Goal: Transaction & Acquisition: Purchase product/service

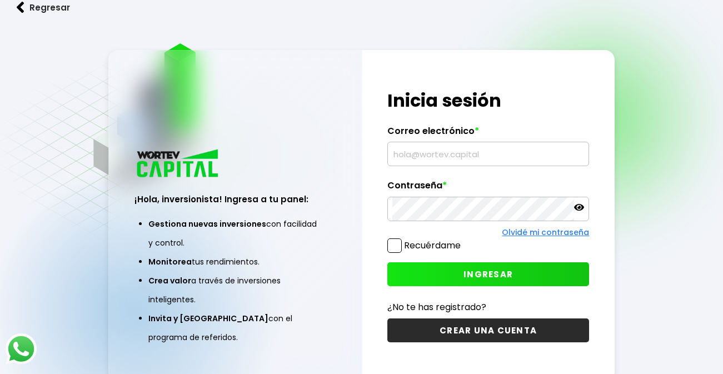
type input "[EMAIL_ADDRESS][DOMAIN_NAME]"
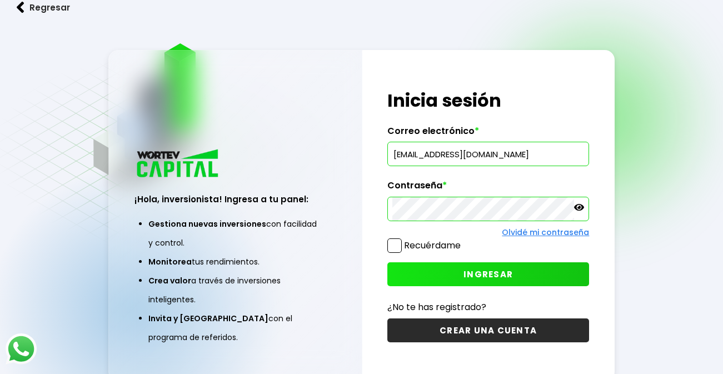
click at [487, 265] on button "INGRESAR" at bounding box center [488, 274] width 202 height 24
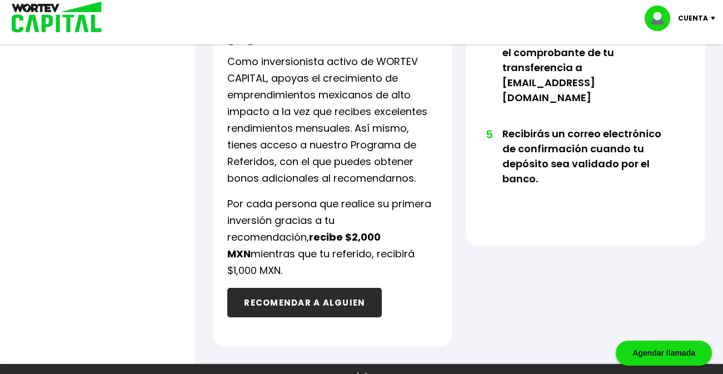
scroll to position [730, 0]
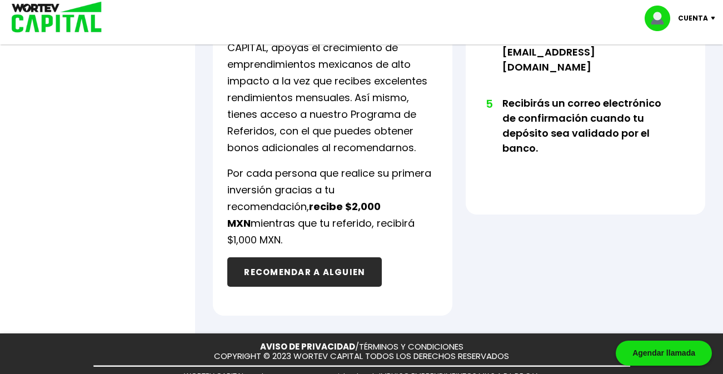
click at [293, 257] on button "RECOMENDAR A ALGUIEN" at bounding box center [304, 271] width 155 height 29
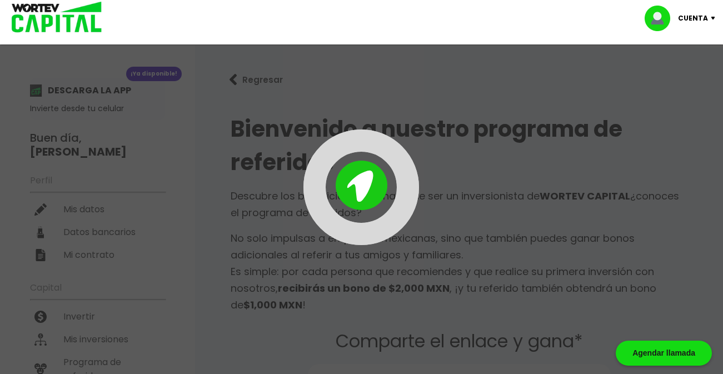
type input "[URL][DOMAIN_NAME]"
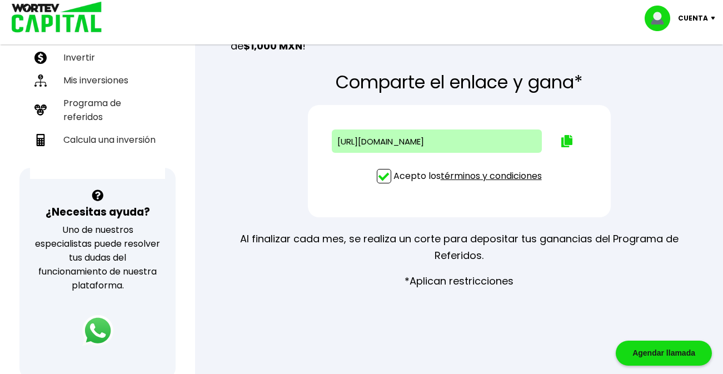
scroll to position [263, 0]
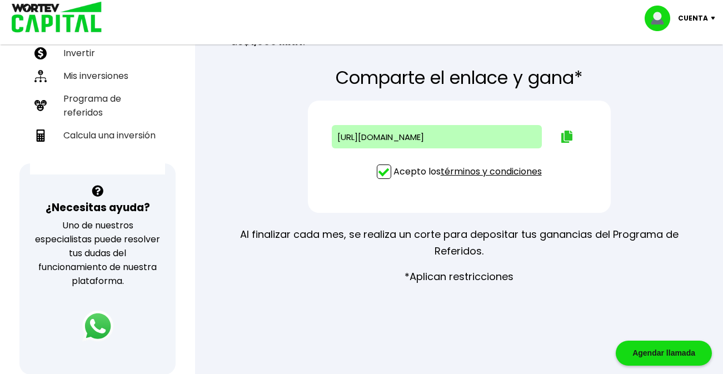
click at [565, 136] on img at bounding box center [566, 137] width 11 height 12
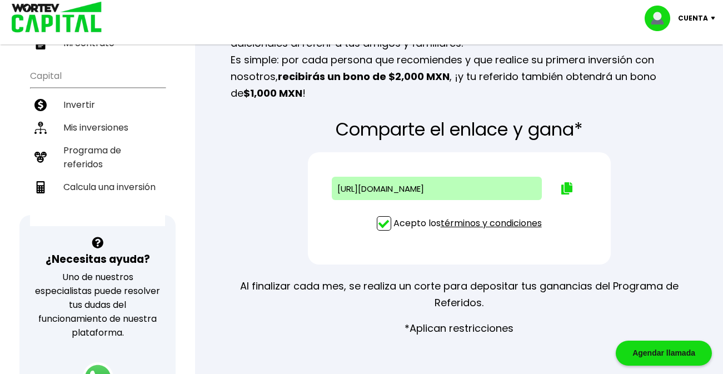
scroll to position [207, 0]
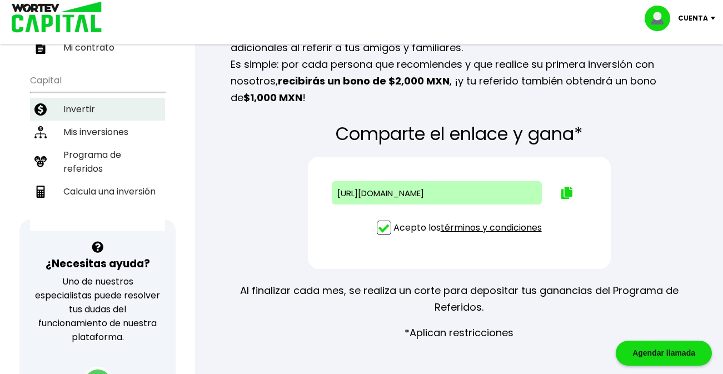
click at [86, 105] on li "Invertir" at bounding box center [97, 109] width 135 height 23
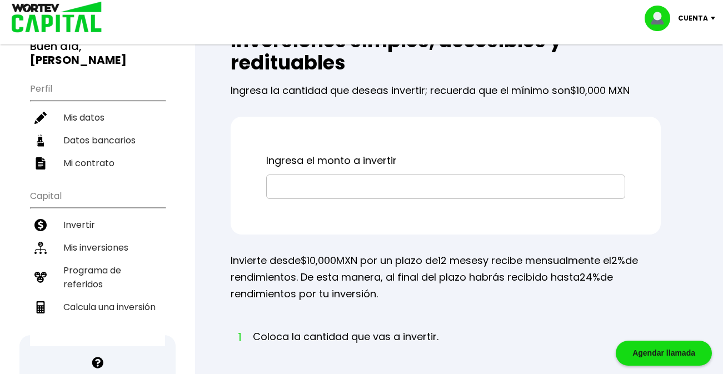
scroll to position [111, 0]
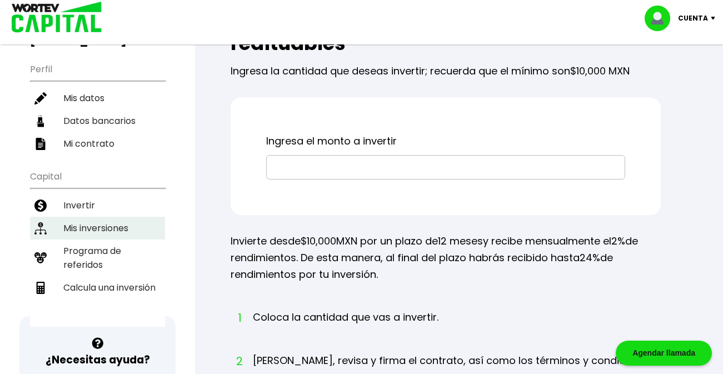
click at [123, 227] on li "Mis inversiones" at bounding box center [97, 228] width 135 height 23
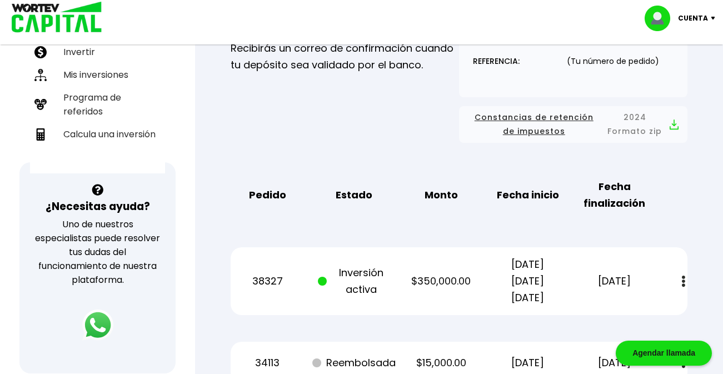
scroll to position [259, 0]
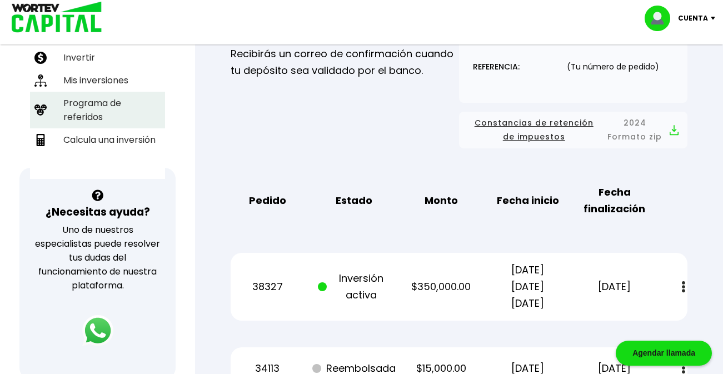
click at [91, 104] on li "Programa de referidos" at bounding box center [97, 110] width 135 height 37
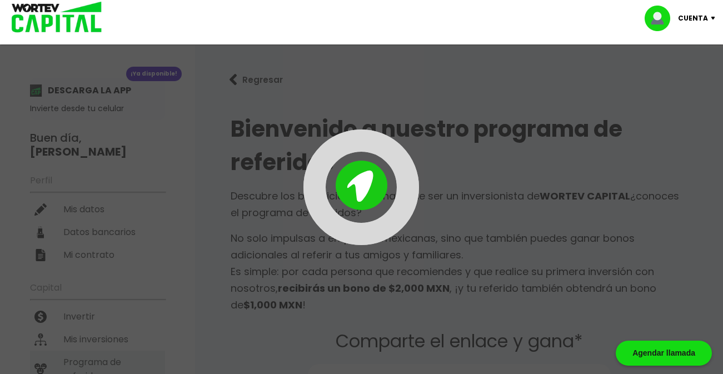
type input "[URL][DOMAIN_NAME]"
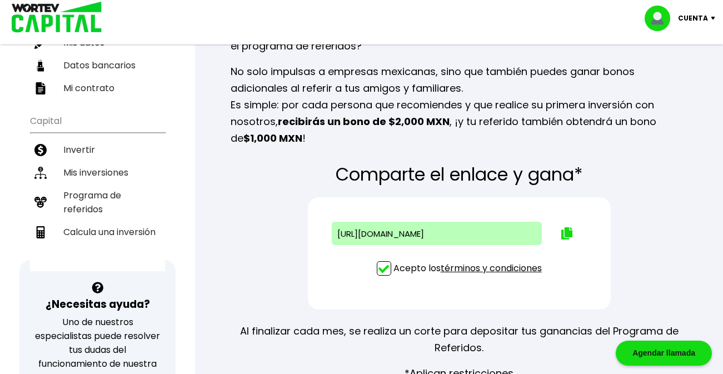
scroll to position [163, 0]
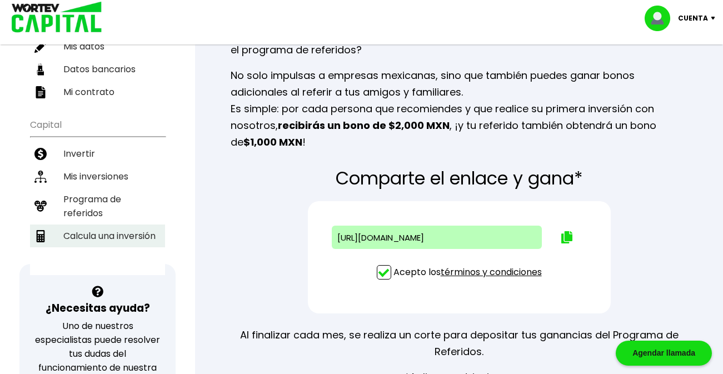
click at [134, 233] on li "Calcula una inversión" at bounding box center [97, 236] width 135 height 23
select select "1"
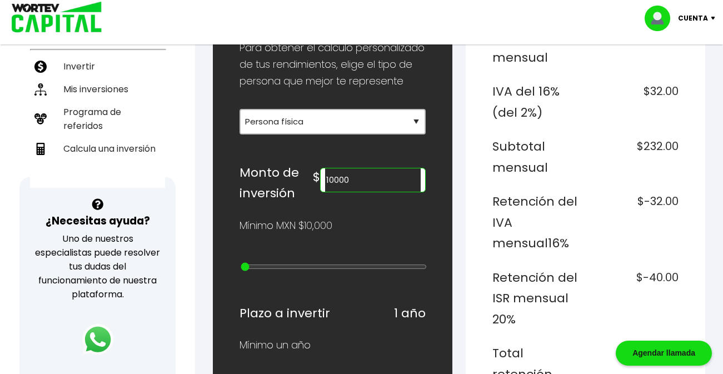
scroll to position [254, 0]
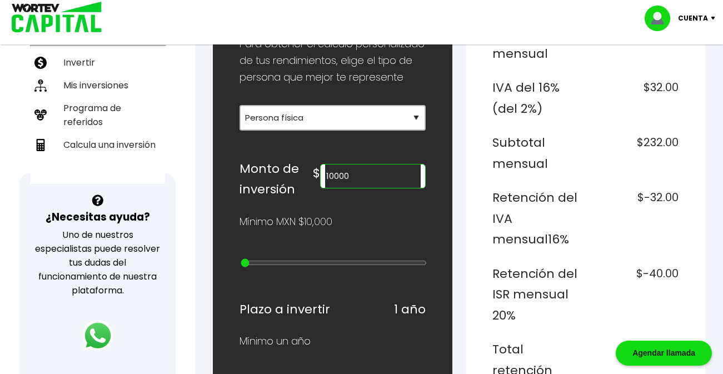
drag, startPoint x: 391, startPoint y: 196, endPoint x: 267, endPoint y: 200, distance: 124.0
click at [271, 200] on div "Monto de inversión $ 10000" at bounding box center [333, 179] width 186 height 42
type input "1"
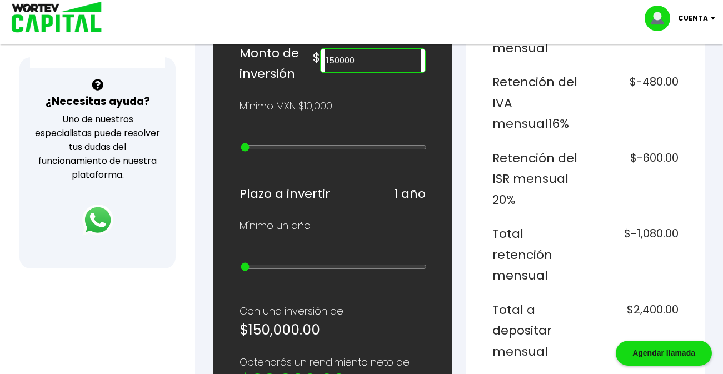
scroll to position [370, 0]
type input "150000"
click at [272, 271] on input "range" at bounding box center [334, 266] width 186 height 9
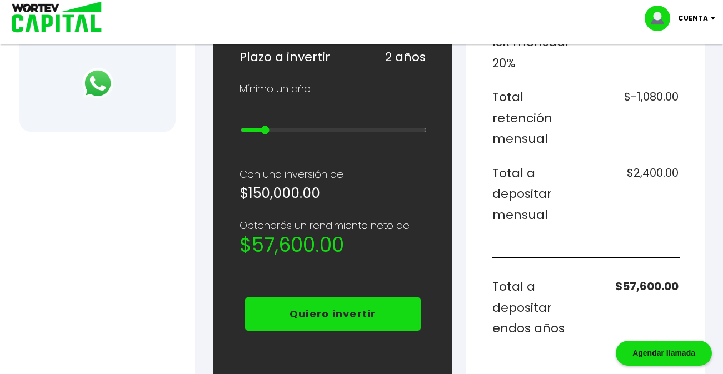
scroll to position [508, 0]
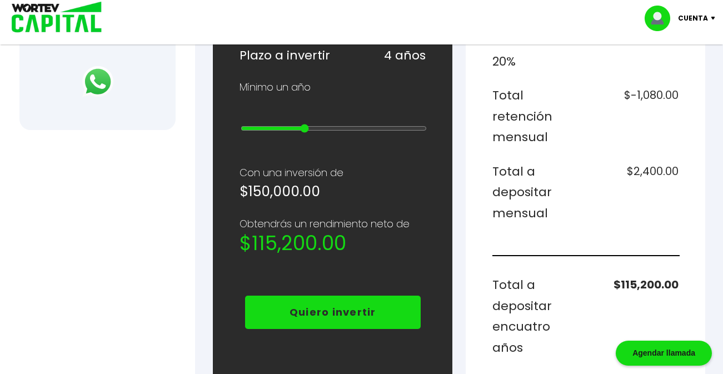
type input "4"
click at [302, 133] on input "range" at bounding box center [334, 128] width 186 height 9
click at [353, 321] on p "Quiero invertir" at bounding box center [333, 312] width 87 height 17
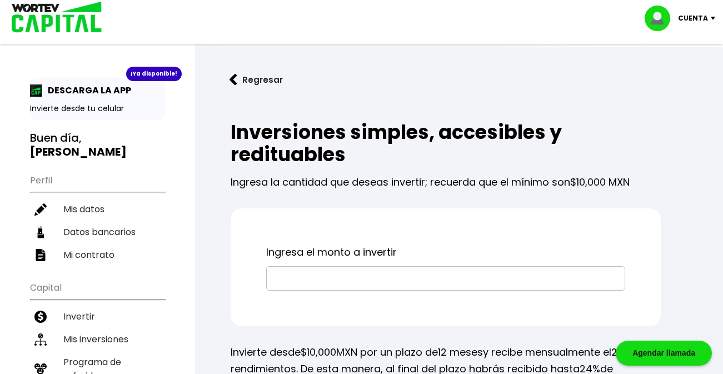
click at [264, 77] on button "Regresar" at bounding box center [256, 79] width 87 height 29
